Goal: Information Seeking & Learning: Find specific fact

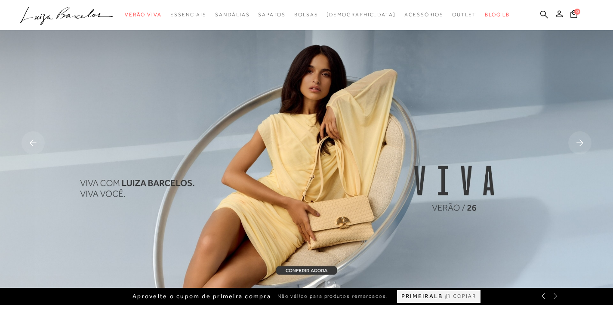
click at [542, 13] on icon at bounding box center [545, 14] width 8 height 8
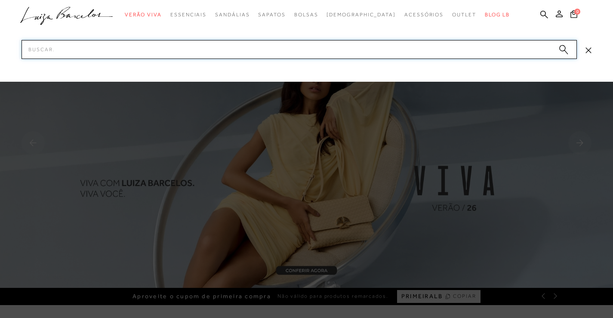
click at [434, 50] on input "Pesquisar" at bounding box center [300, 49] width 556 height 19
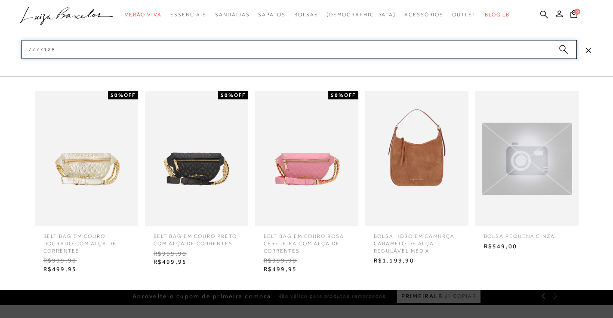
type input "77771287"
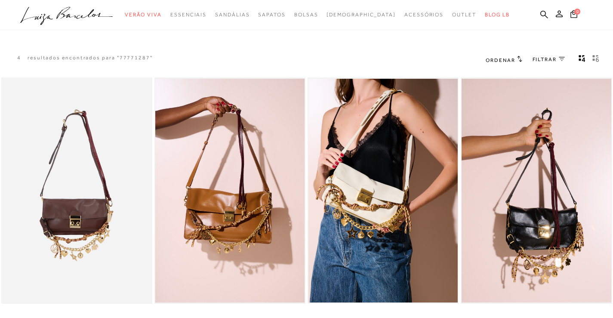
scroll to position [86, 0]
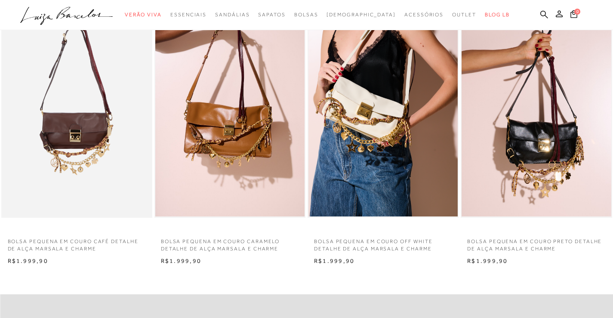
click at [93, 123] on img at bounding box center [76, 105] width 149 height 224
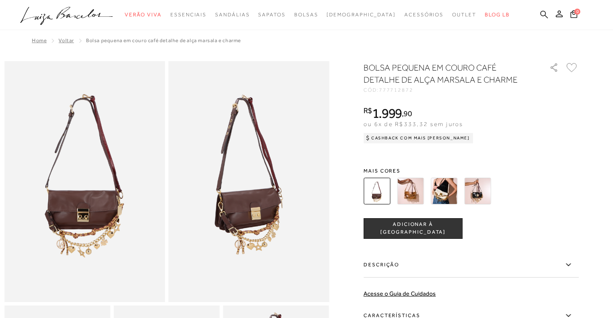
click at [543, 14] on icon at bounding box center [545, 14] width 8 height 8
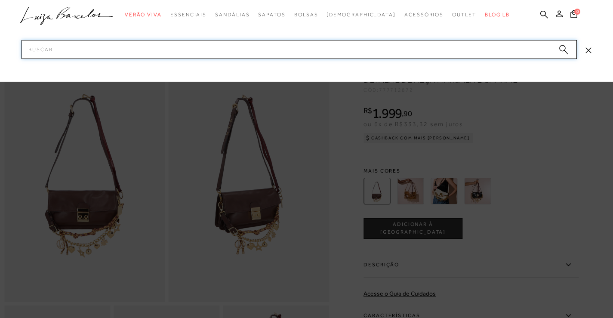
click at [331, 56] on input "Pesquisar" at bounding box center [300, 49] width 556 height 19
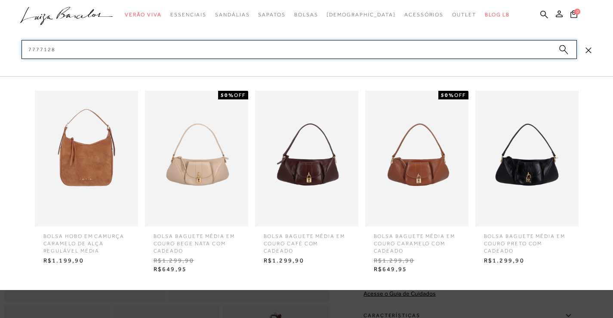
type input "77771285"
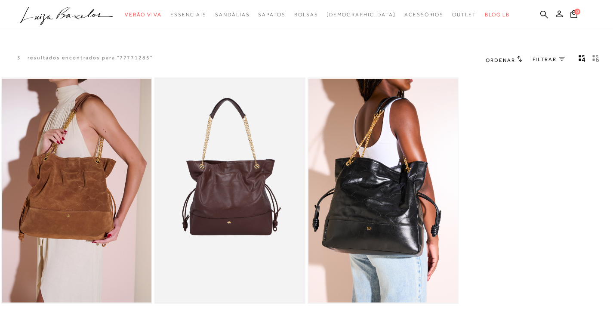
click at [254, 179] on img at bounding box center [229, 191] width 149 height 224
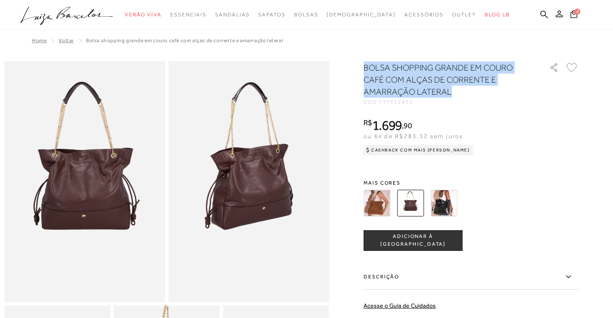
drag, startPoint x: 368, startPoint y: 67, endPoint x: 481, endPoint y: 92, distance: 115.9
click at [481, 92] on h1 "BOLSA SHOPPING GRANDE EM COURO CAFÉ COM ALÇAS DE CORRENTE E AMARRAÇÃO LATERAL" at bounding box center [444, 80] width 161 height 36
copy h1 "BOLSA SHOPPING GRANDE EM COURO CAFÉ COM ALÇAS DE CORRENTE E AMARRAÇÃO LATERAL"
click at [545, 12] on icon at bounding box center [545, 14] width 8 height 8
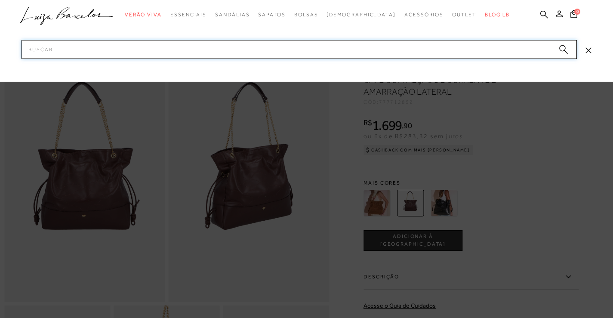
click at [333, 53] on input "Pesquisar" at bounding box center [300, 49] width 556 height 19
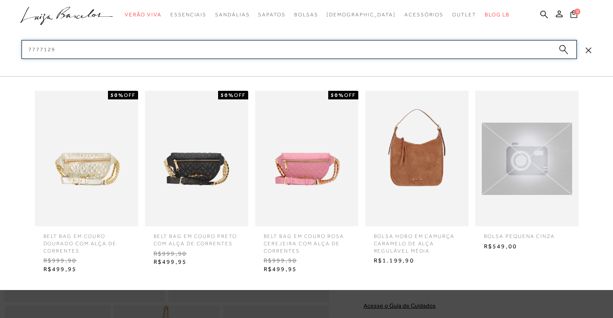
type input "77771291"
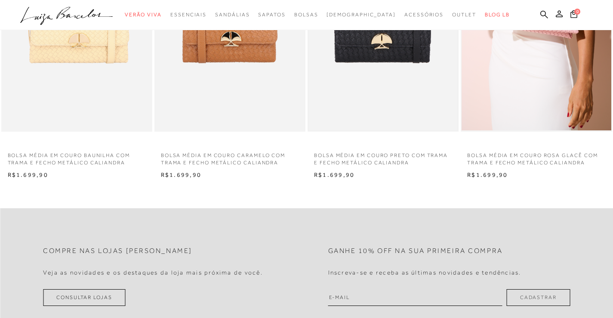
click at [355, 113] on img at bounding box center [383, 19] width 149 height 224
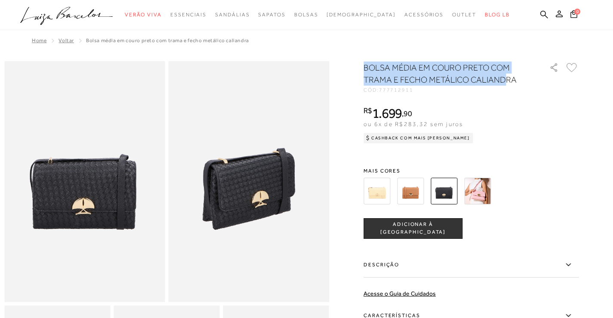
drag, startPoint x: 368, startPoint y: 67, endPoint x: 507, endPoint y: 84, distance: 140.4
click at [507, 84] on h1 "BOLSA MÉDIA EM COURO PRETO COM TRAMA E FECHO METÁLICO CALIANDRA" at bounding box center [444, 74] width 161 height 24
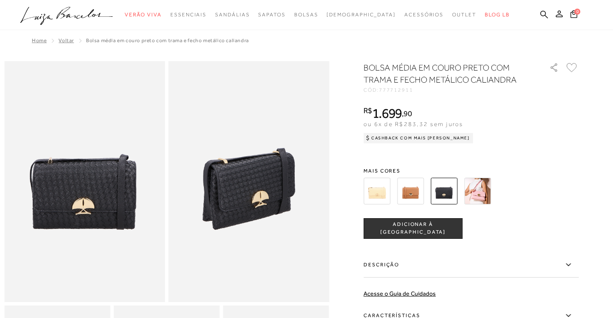
click at [503, 110] on div "R$ 1.699 , 90 ou 6x de R$283,32 sem juros Cashback com Mais Luiza R$ 1.699,90" at bounding box center [471, 123] width 215 height 34
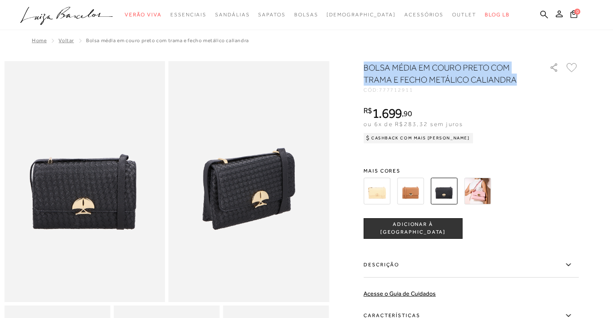
drag, startPoint x: 366, startPoint y: 68, endPoint x: 528, endPoint y: 81, distance: 162.4
copy h1 "BOLSA MÉDIA EM COURO PRETO COM TRAMA E FECHO METÁLICO CALIANDRA"
